Goal: Task Accomplishment & Management: Manage account settings

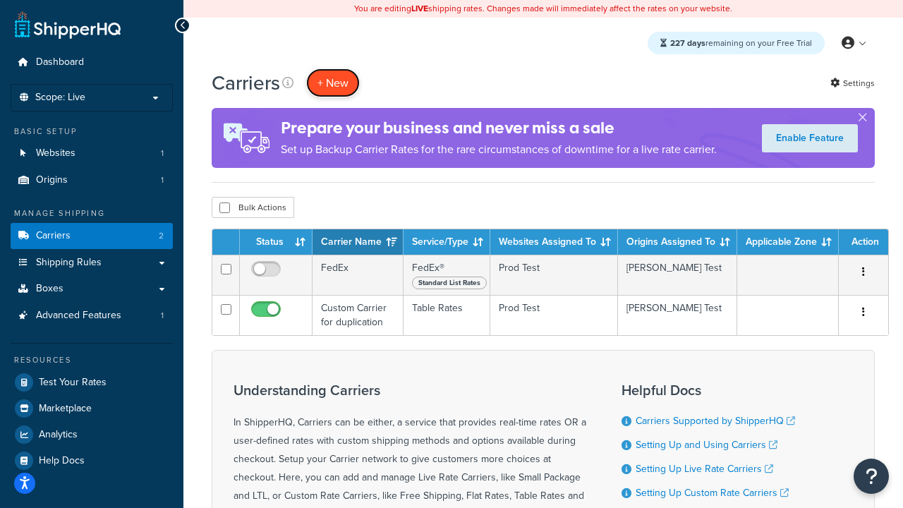
click at [333, 83] on button "+ New" at bounding box center [333, 82] width 54 height 29
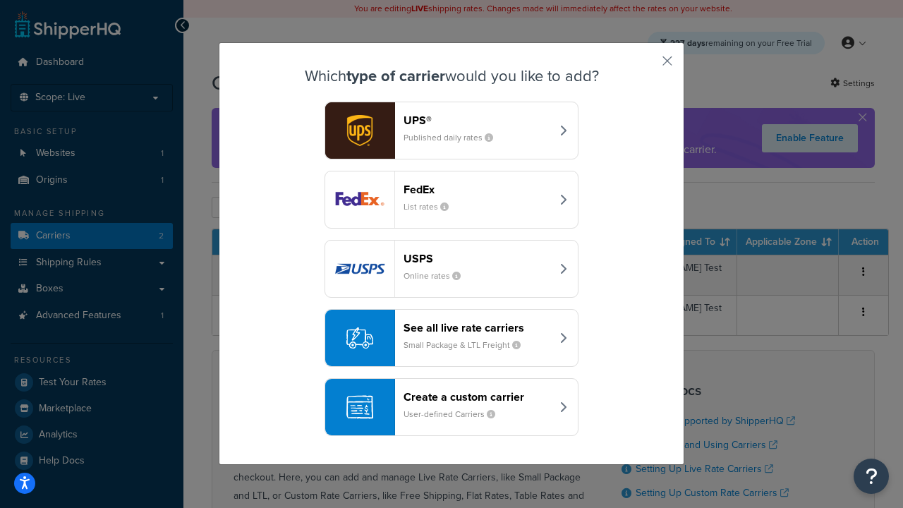
click at [451, 200] on div "FedEx List rates" at bounding box center [476, 200] width 147 height 34
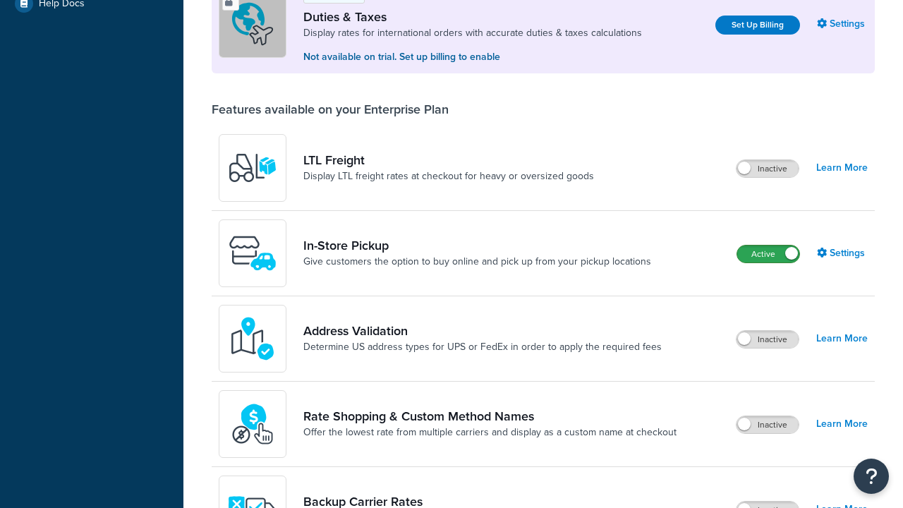
scroll to position [430, 0]
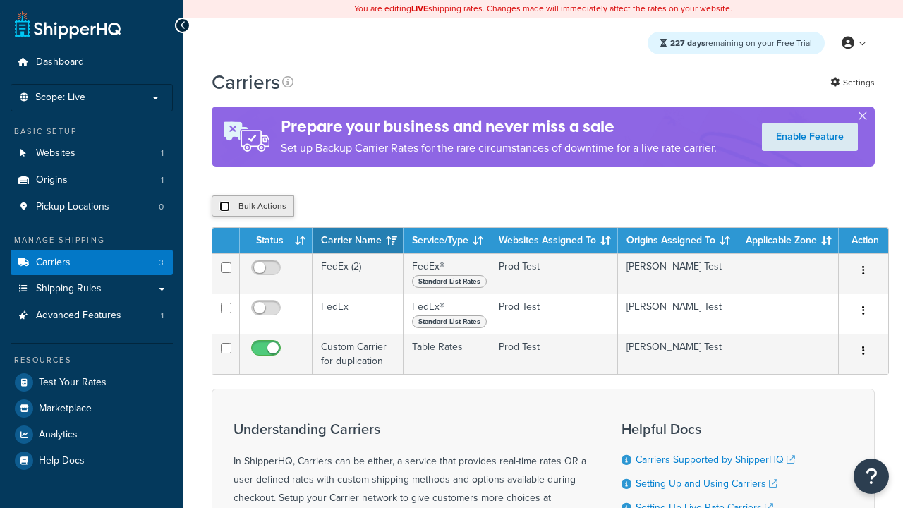
click at [224, 207] on input "checkbox" at bounding box center [224, 206] width 11 height 11
checkbox input "true"
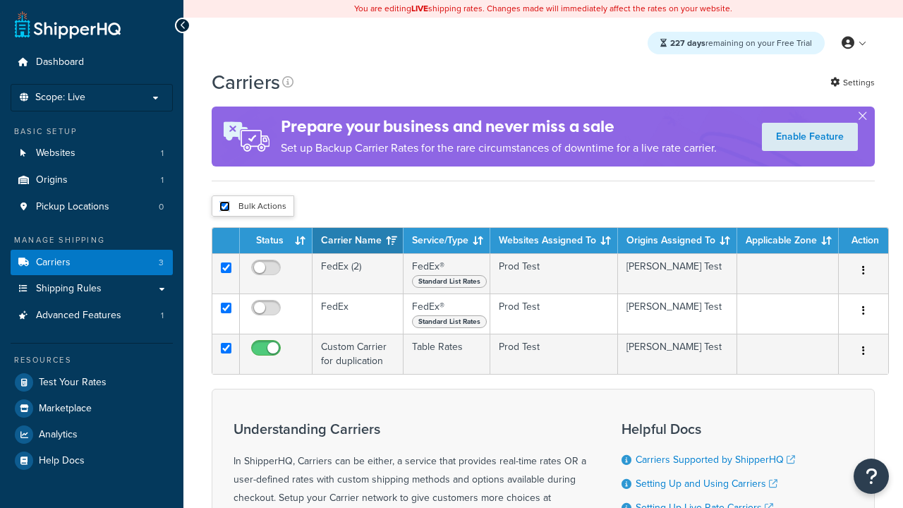
click at [0, 0] on button "Delete" at bounding box center [0, 0] width 0 height 0
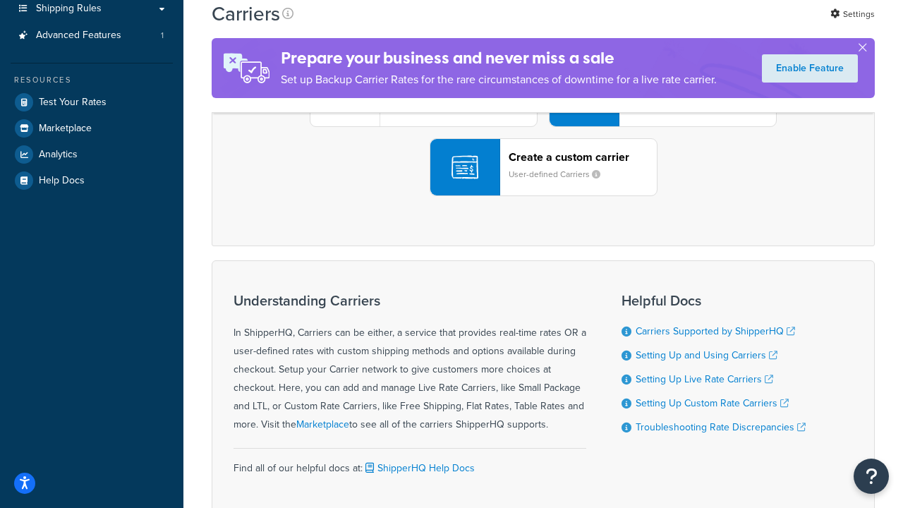
click at [543, 196] on div "UPS® Published daily rates FedEx List rates USPS Online rates See all live rate…" at bounding box center [542, 98] width 633 height 196
click at [543, 184] on div "Create a custom carrier User-defined Carriers" at bounding box center [583, 167] width 148 height 34
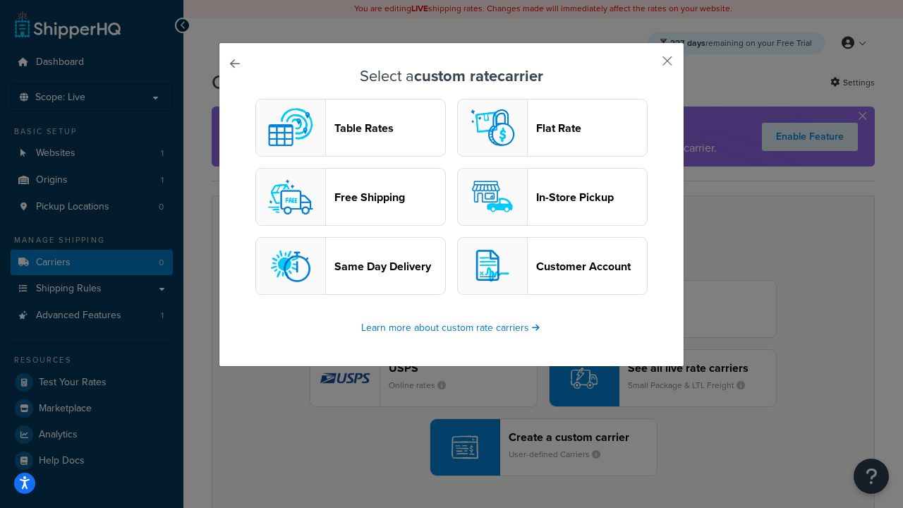
click at [351, 128] on header "Table Rates" at bounding box center [389, 127] width 111 height 13
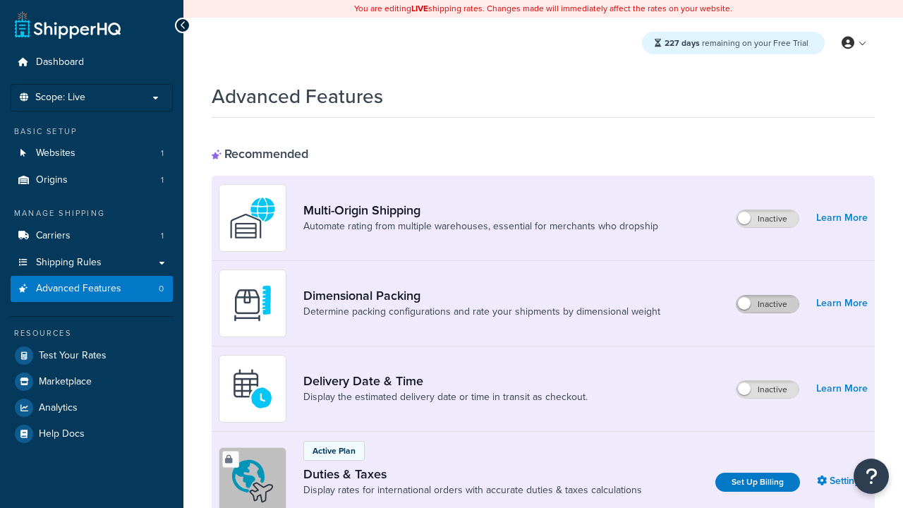
click at [768, 304] on label "Inactive" at bounding box center [767, 304] width 62 height 17
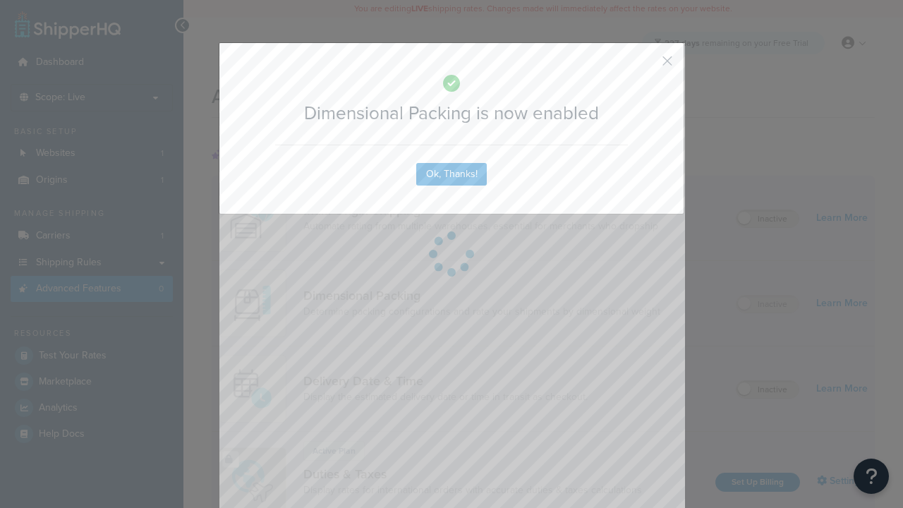
click at [646, 66] on button "button" at bounding box center [647, 66] width 4 height 4
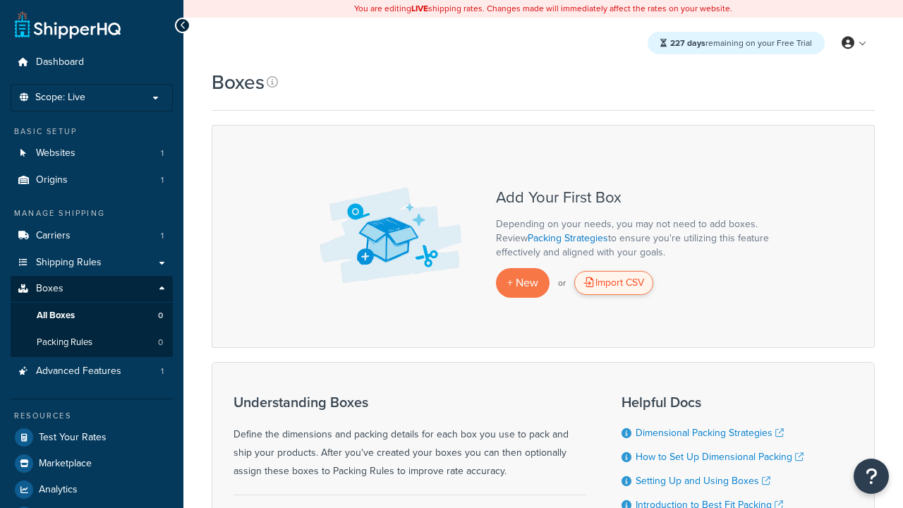
click at [614, 283] on div "Import CSV" at bounding box center [613, 283] width 79 height 24
